Goal: Task Accomplishment & Management: Manage account settings

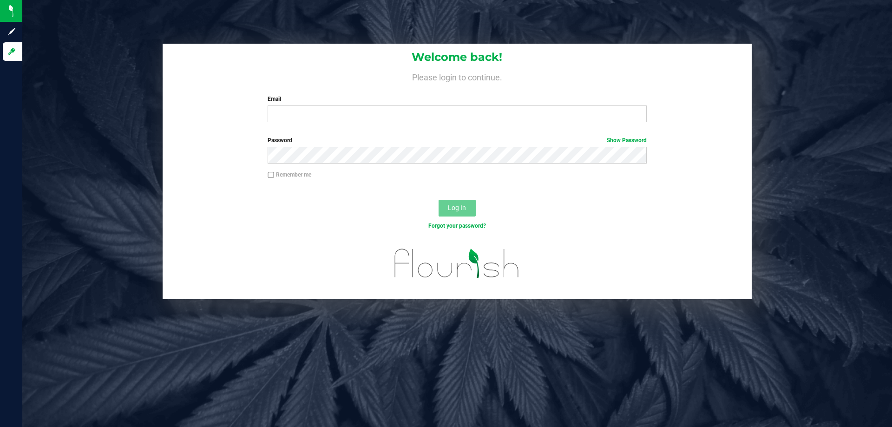
click at [389, 106] on div "Email Required Please format your email correctly." at bounding box center [457, 108] width 393 height 27
drag, startPoint x: 389, startPoint y: 116, endPoint x: 393, endPoint y: 112, distance: 5.3
click at [392, 113] on input "Email" at bounding box center [457, 114] width 379 height 17
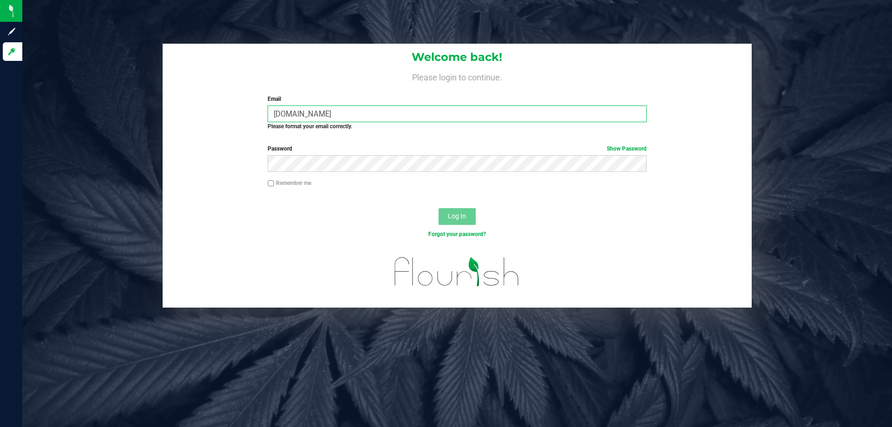
click at [310, 113] on input "[DOMAIN_NAME]" at bounding box center [457, 114] width 379 height 17
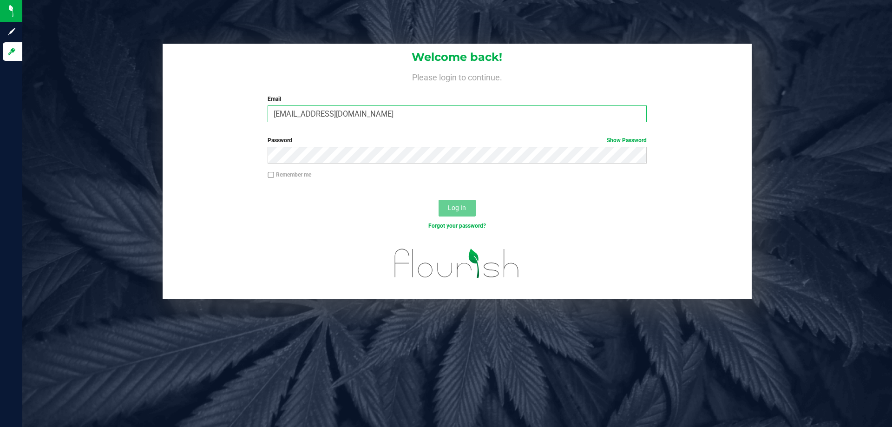
type input "[EMAIL_ADDRESS][DOMAIN_NAME]"
click at [304, 142] on label "Password Show Password" at bounding box center [457, 140] width 379 height 8
click at [439, 200] on button "Log In" at bounding box center [457, 208] width 37 height 17
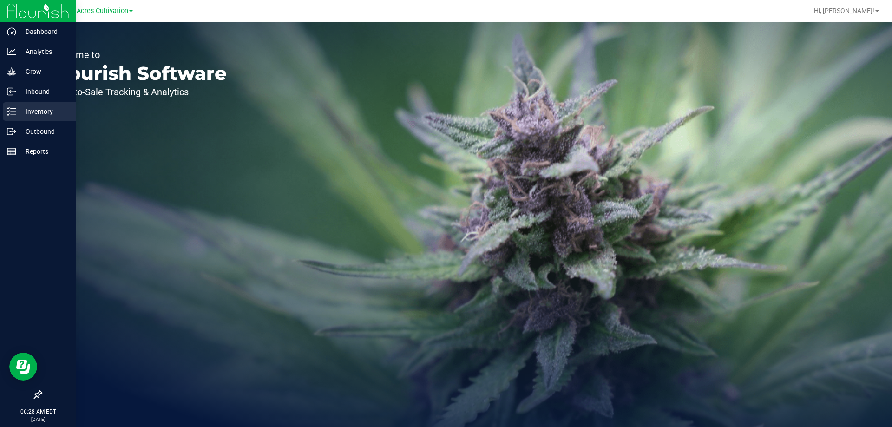
click at [39, 112] on p "Inventory" at bounding box center [44, 111] width 56 height 11
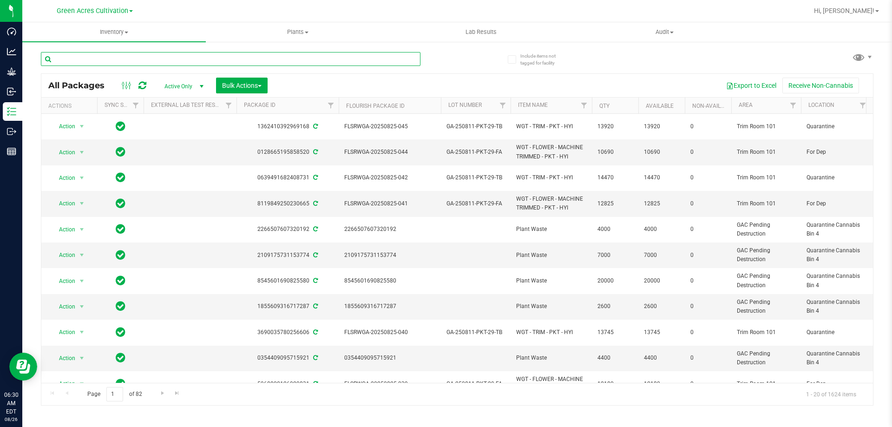
click at [214, 57] on input "text" at bounding box center [231, 59] width 380 height 14
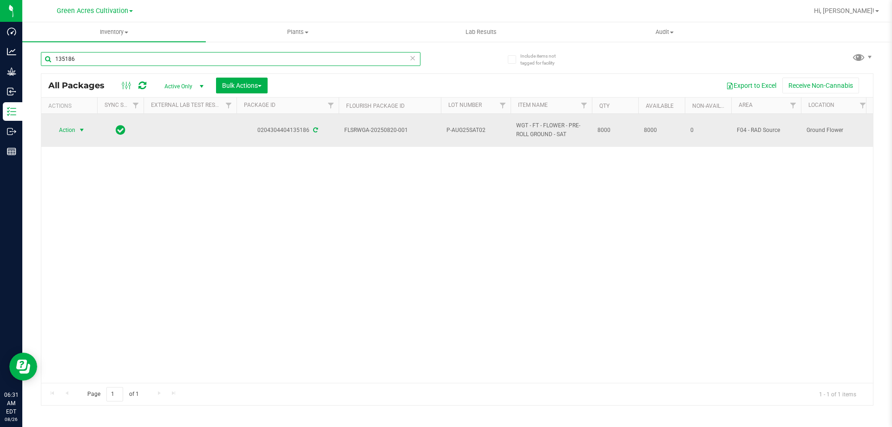
type input "135186"
click at [75, 130] on span "Action" at bounding box center [63, 130] width 25 height 13
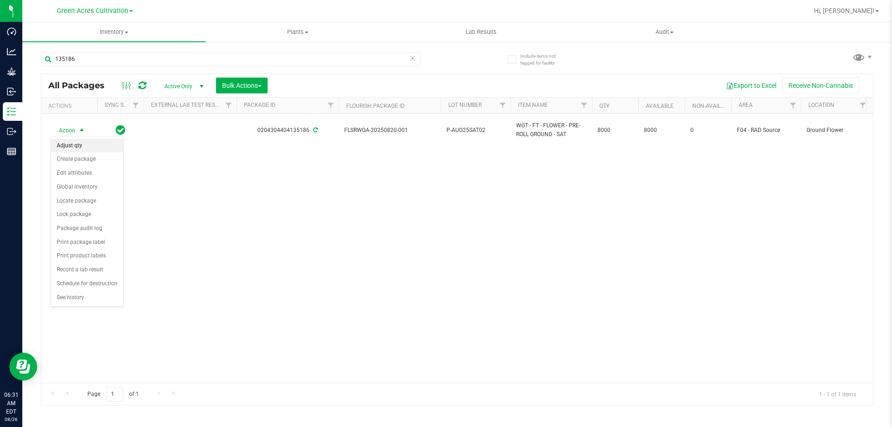
click at [75, 145] on li "Adjust qty" at bounding box center [87, 146] width 72 height 14
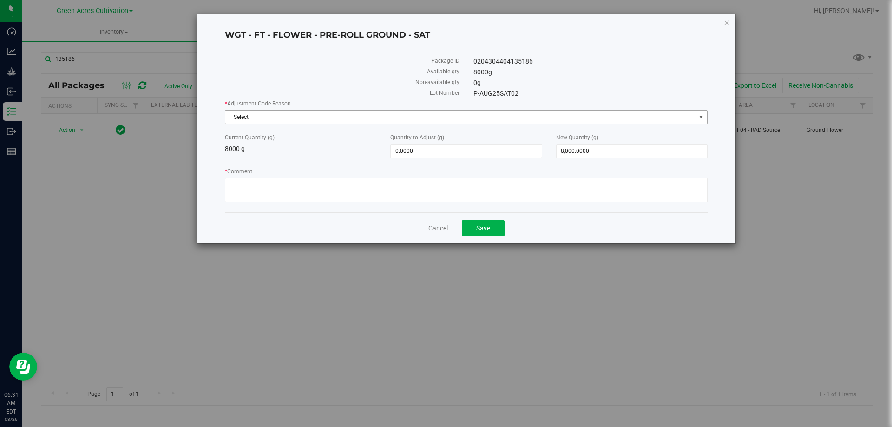
click at [366, 120] on span "Select" at bounding box center [460, 117] width 470 height 13
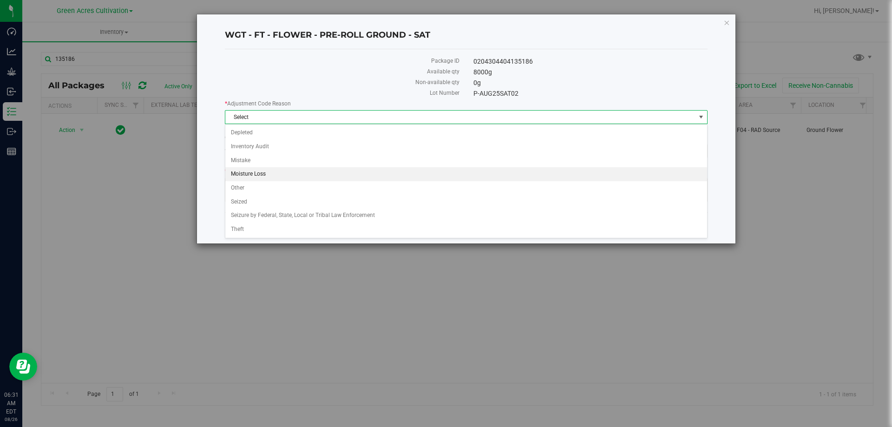
click at [257, 174] on li "Moisture Loss" at bounding box center [466, 174] width 482 height 14
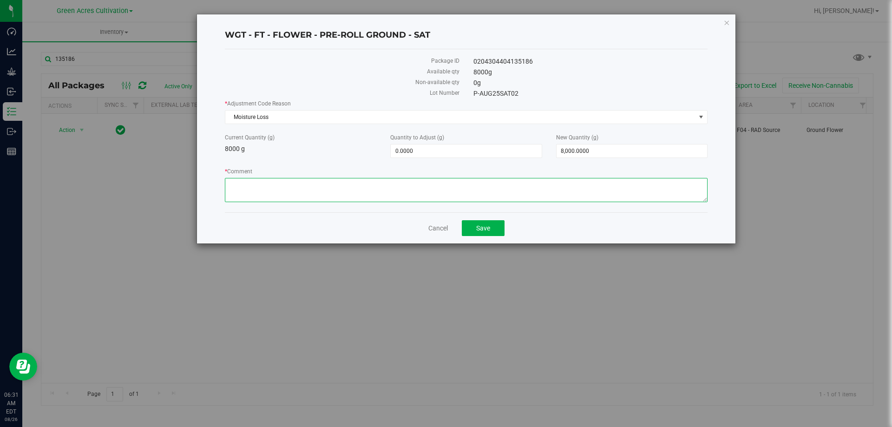
click at [272, 193] on textarea "* Comment" at bounding box center [466, 190] width 483 height 24
type textarea "freeze dried"
click at [614, 155] on span "8,000.0000 8000" at bounding box center [632, 151] width 152 height 14
click at [614, 155] on input "8000" at bounding box center [632, 151] width 151 height 13
type input "7780"
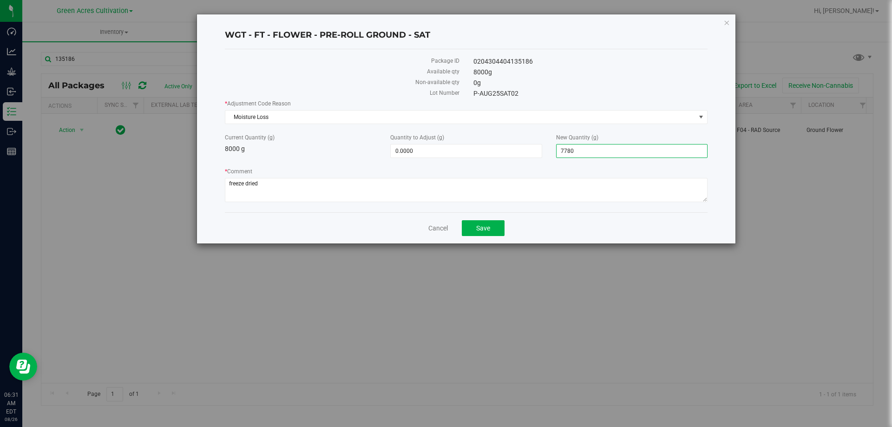
type input "-220.0000"
type input "7,780.0000"
click at [607, 167] on label "* Comment" at bounding box center [466, 171] width 483 height 8
click at [607, 178] on textarea "* Comment" at bounding box center [466, 190] width 483 height 24
click at [496, 225] on button "Save" at bounding box center [483, 228] width 43 height 16
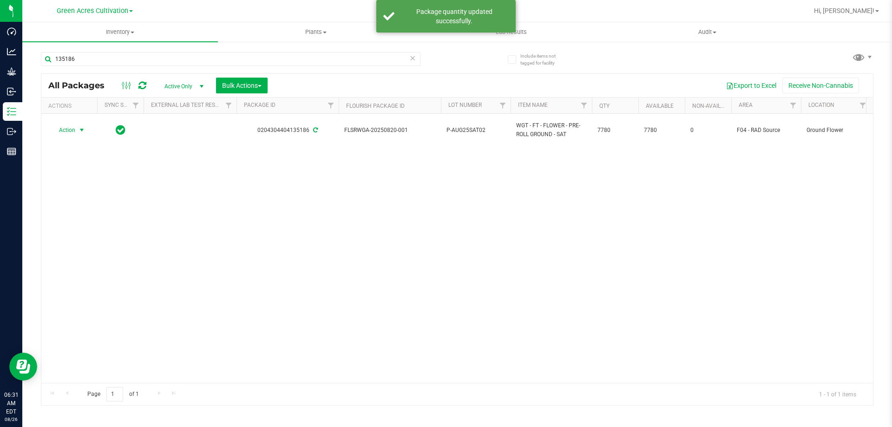
click at [77, 129] on span "select" at bounding box center [82, 130] width 12 height 13
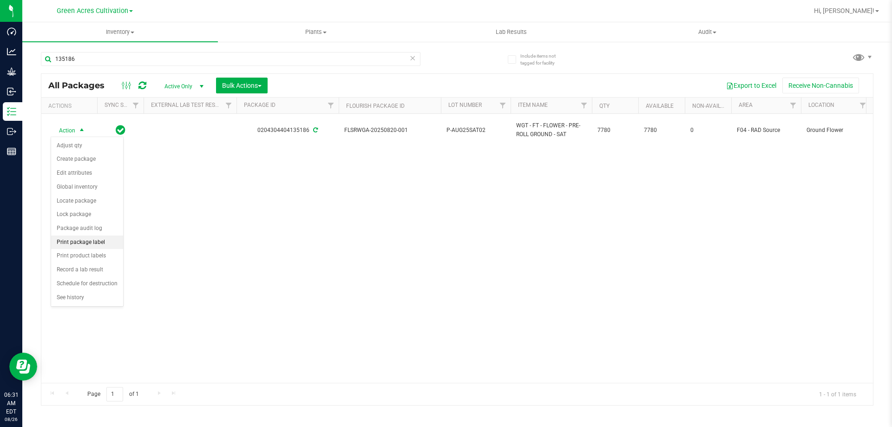
click at [79, 239] on li "Print package label" at bounding box center [87, 243] width 72 height 14
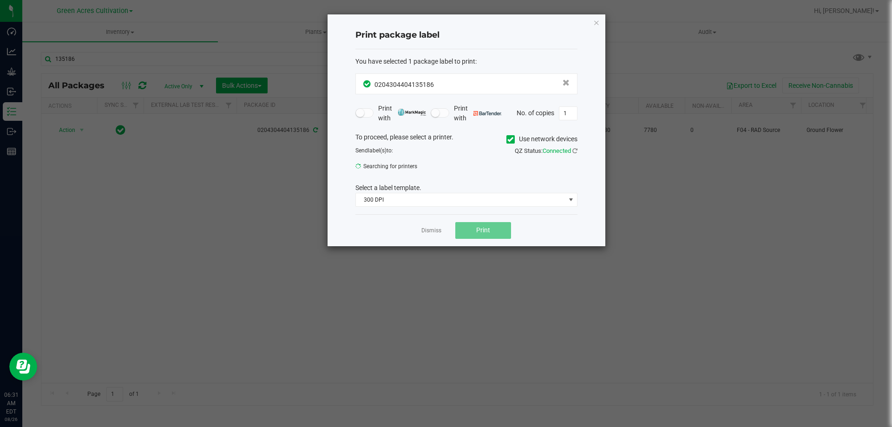
click at [509, 139] on icon at bounding box center [511, 139] width 6 height 0
click at [0, 0] on input "Use network devices" at bounding box center [0, 0] width 0 height 0
click at [471, 172] on span "Brother QL-820NWB" at bounding box center [461, 169] width 210 height 13
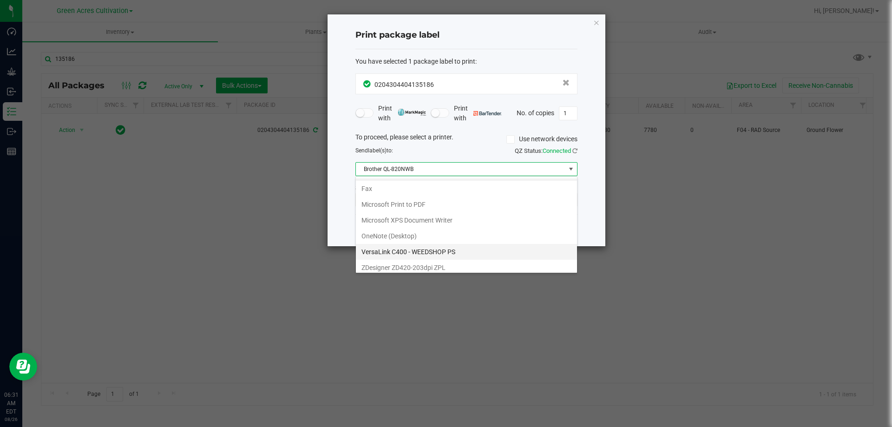
scroll to position [18, 0]
click at [392, 264] on ZPL "ZDesigner ZD420-203dpi ZPL" at bounding box center [466, 264] width 221 height 16
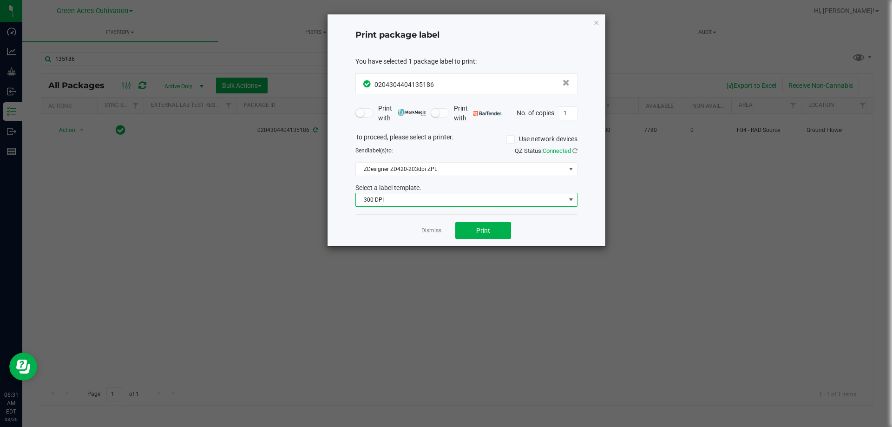
click at [405, 196] on span "300 DPI" at bounding box center [461, 199] width 210 height 13
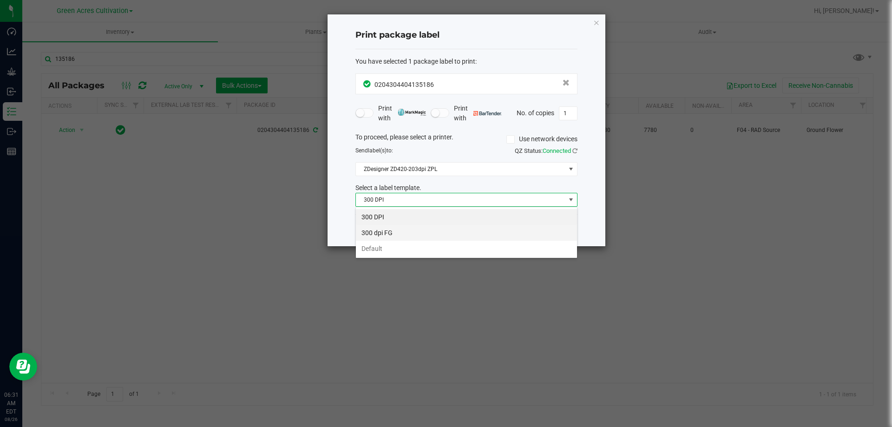
scroll to position [14, 222]
click at [381, 246] on li "Default" at bounding box center [466, 249] width 221 height 16
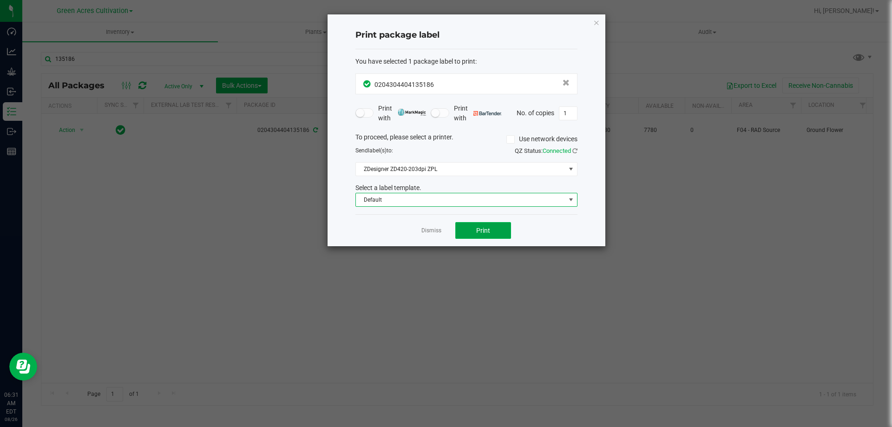
click at [470, 233] on button "Print" at bounding box center [484, 230] width 56 height 17
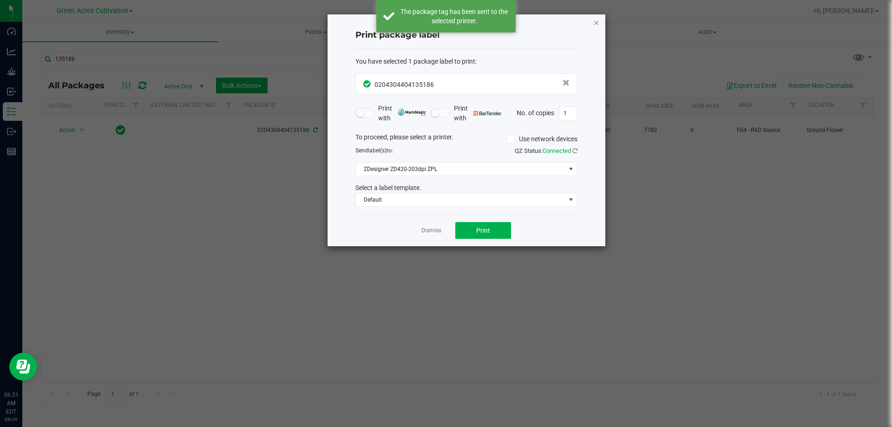
click at [597, 21] on icon "button" at bounding box center [597, 22] width 7 height 11
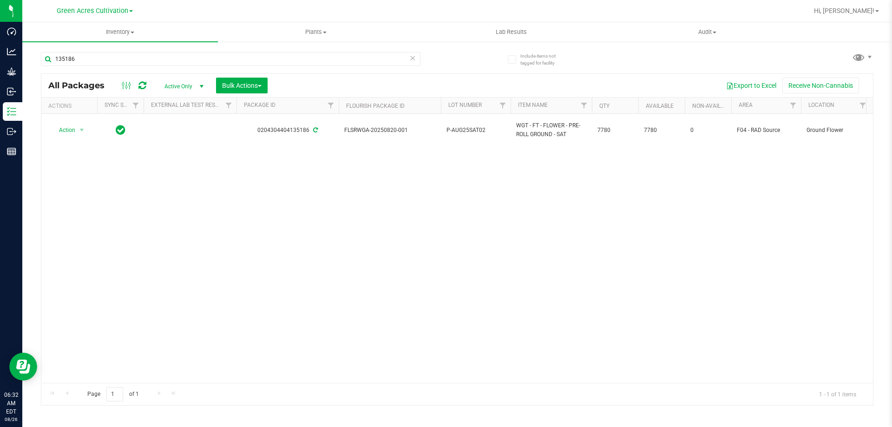
click at [657, 1] on nav "Green Acres Cultivation Hi, [PERSON_NAME]!" at bounding box center [457, 11] width 870 height 22
click at [411, 57] on icon at bounding box center [413, 57] width 7 height 11
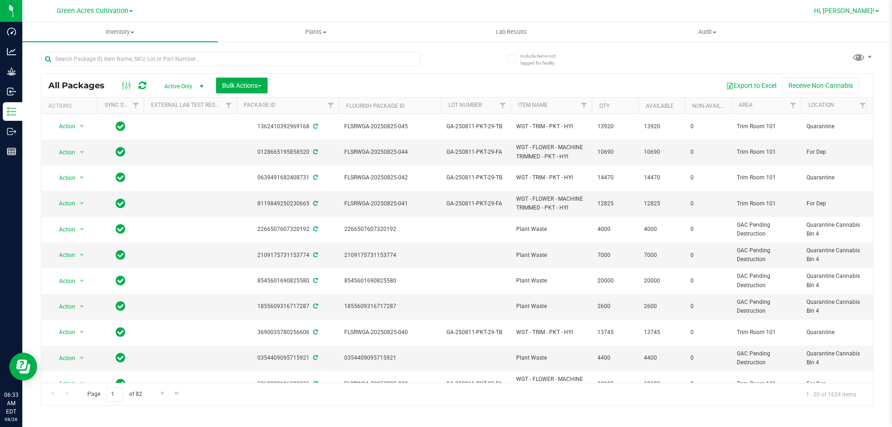
click at [857, 11] on span "Hi, [PERSON_NAME]!" at bounding box center [844, 10] width 60 height 7
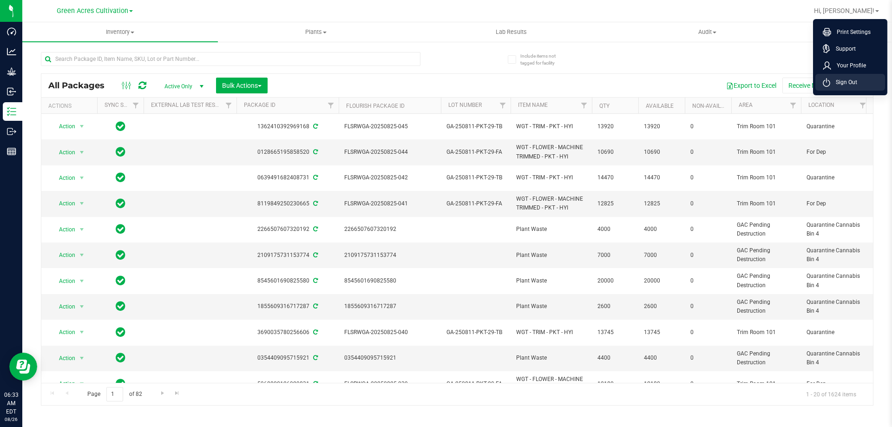
click at [846, 77] on li "Sign Out" at bounding box center [851, 82] width 70 height 17
